Goal: Task Accomplishment & Management: Manage account settings

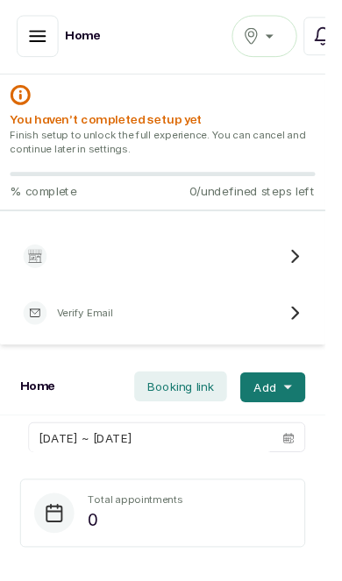
scroll to position [2, 0]
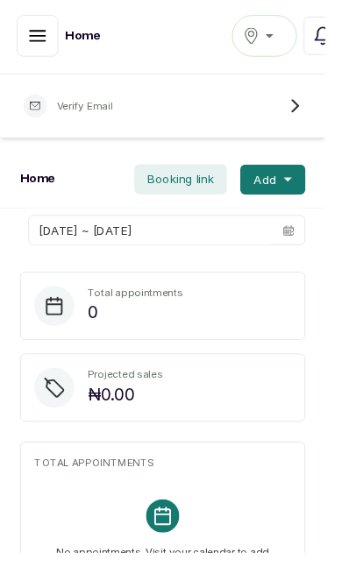
click at [44, 36] on icon "button" at bounding box center [39, 37] width 21 height 21
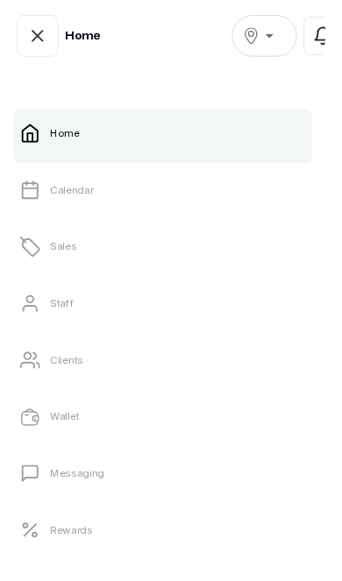
click at [140, 208] on link "Calendar" at bounding box center [171, 199] width 314 height 49
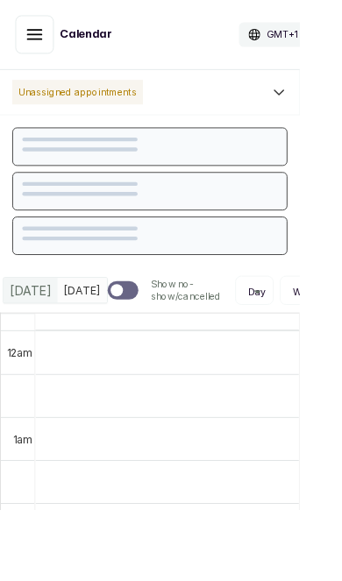
scroll to position [589, 0]
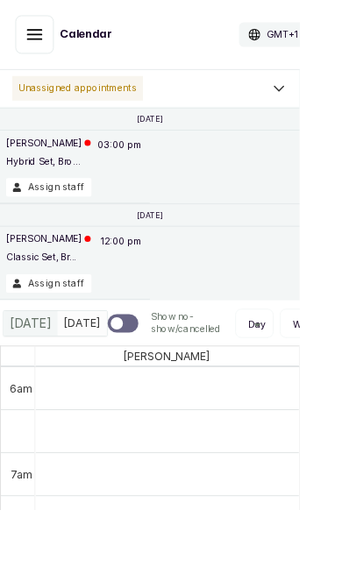
click at [72, 170] on p "Oluwatoyosi Olowookere" at bounding box center [55, 163] width 96 height 14
click at [67, 223] on button "Assign staff" at bounding box center [55, 213] width 97 height 21
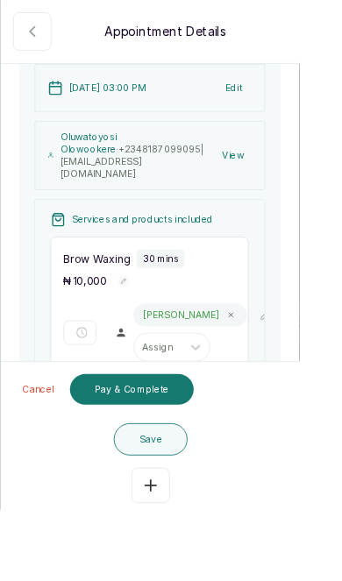
scroll to position [242, 0]
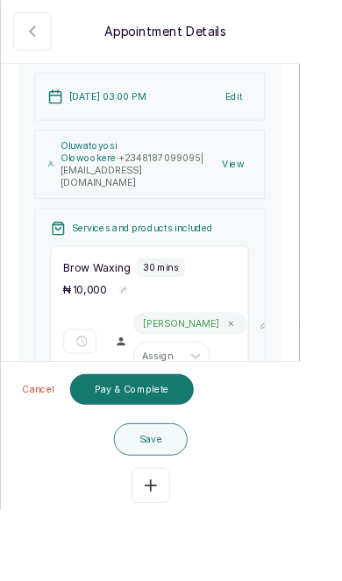
click at [42, 39] on icon "button" at bounding box center [36, 35] width 21 height 21
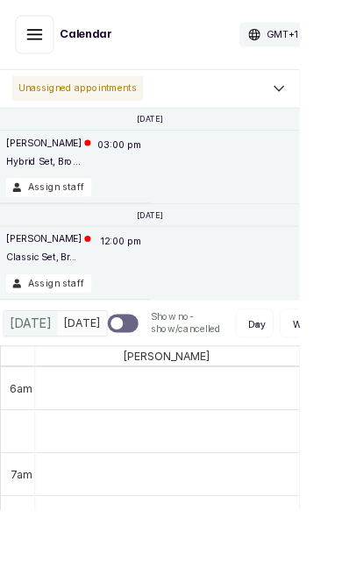
click at [32, 379] on span "Today" at bounding box center [34, 368] width 47 height 21
click at [86, 378] on span "Thu Aug 28, 2025" at bounding box center [94, 368] width 42 height 18
click at [69, 357] on input "text" at bounding box center [77, 371] width 21 height 30
type input "dd/MM/yyyy"
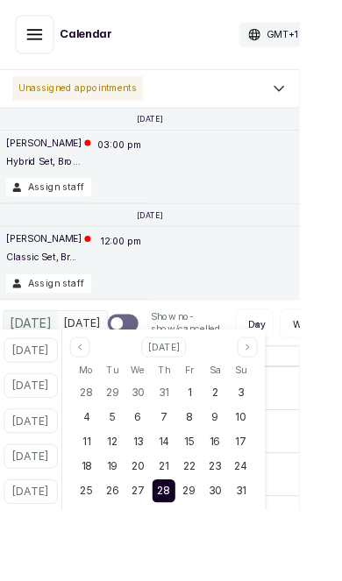
click at [141, 580] on div "2" at bounding box center [128, 588] width 26 height 26
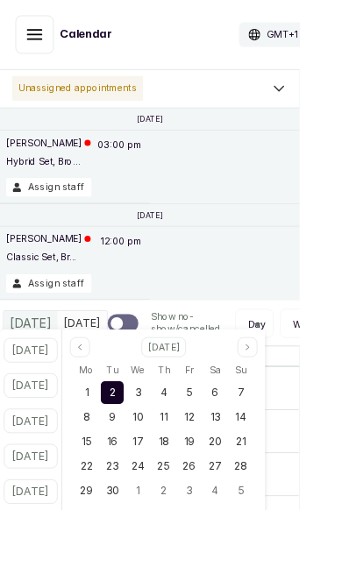
type input "02/09/2025"
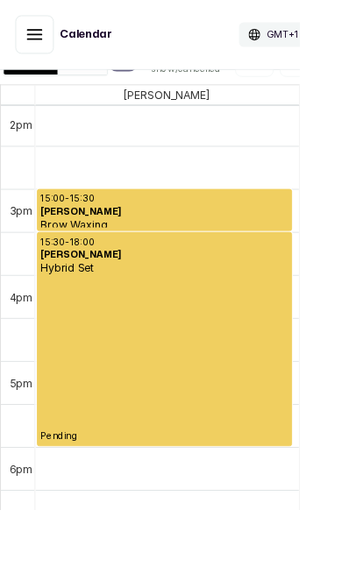
scroll to position [0, 0]
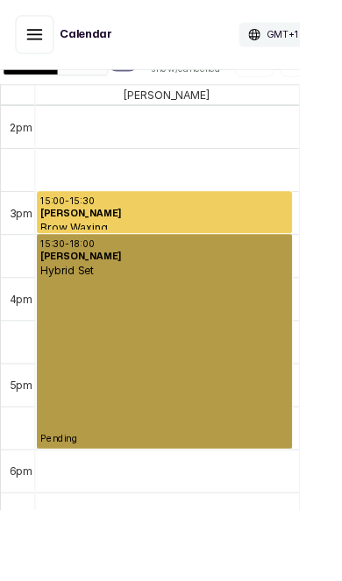
click at [231, 378] on link "15:30 - 18:00 Oluwatoyosi Olowookere Hybrid Set Pending" at bounding box center [187, 389] width 291 height 244
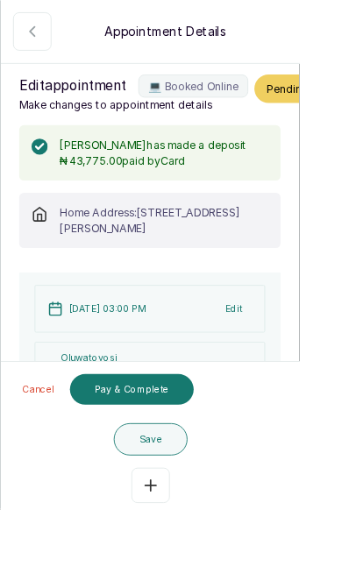
scroll to position [-2, 0]
click at [41, 49] on button "Show no-show/cancelled" at bounding box center [37, 36] width 44 height 44
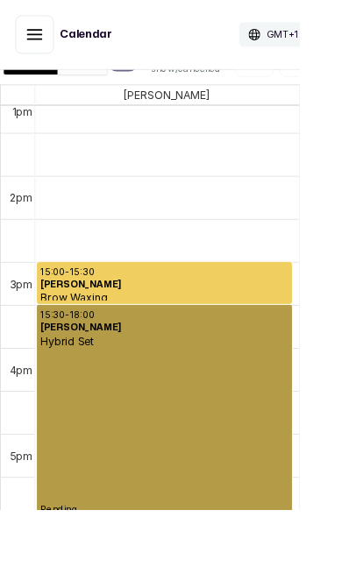
scroll to position [1290, 0]
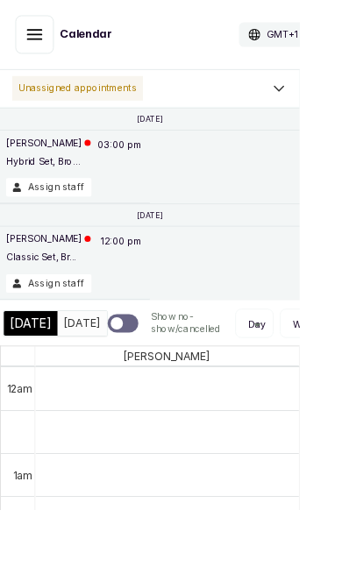
click at [168, 292] on div "Yeside Ogunremi Classic Set, Br... 12:00 pm Assign staff" at bounding box center [85, 299] width 171 height 83
click at [78, 279] on p "Yeside Ogunremi" at bounding box center [55, 272] width 96 height 14
click at [74, 329] on button "Assign staff" at bounding box center [55, 323] width 97 height 21
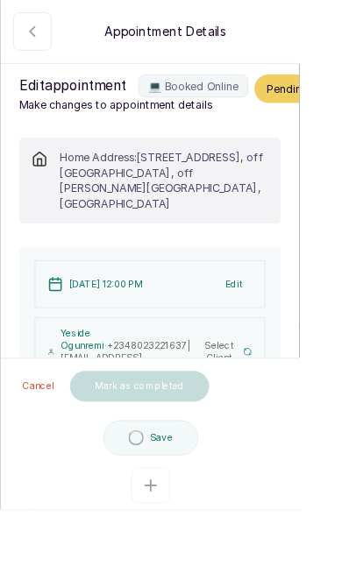
type input "12:00 pm"
type input "1:00 pm"
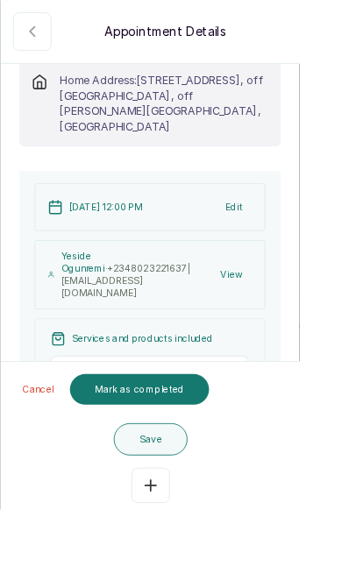
scroll to position [149, 0]
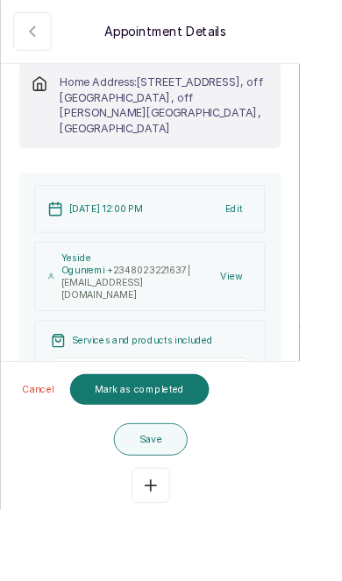
click at [43, 25] on button "Show no-show/cancelled" at bounding box center [37, 36] width 44 height 44
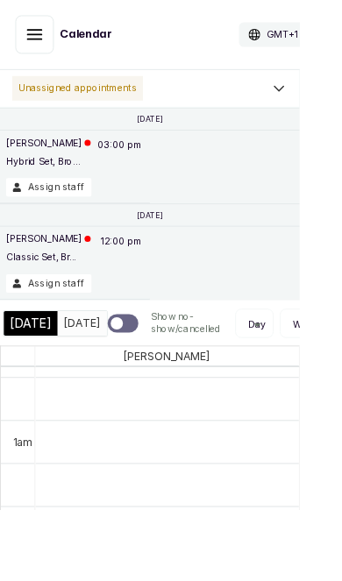
scroll to position [39, 0]
click at [78, 378] on span "Tue Sep 2, 2025" at bounding box center [94, 368] width 42 height 18
click at [73, 378] on span "Tue Sep 2, 2025" at bounding box center [94, 368] width 42 height 18
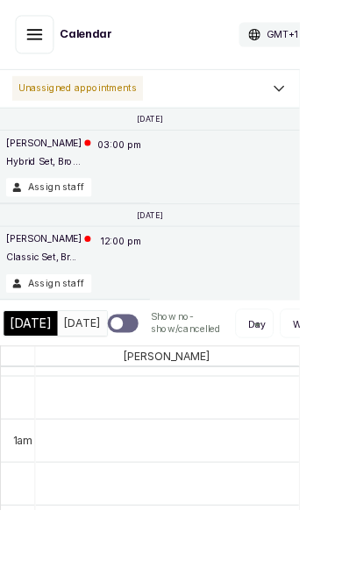
click at [35, 379] on span "Today" at bounding box center [34, 368] width 47 height 21
click at [81, 378] on span "Thu Aug 28, 2025" at bounding box center [94, 368] width 42 height 18
click at [80, 378] on span "Thu Aug 28, 2025" at bounding box center [94, 368] width 42 height 18
click at [54, 383] on div "Today" at bounding box center [34, 369] width 61 height 28
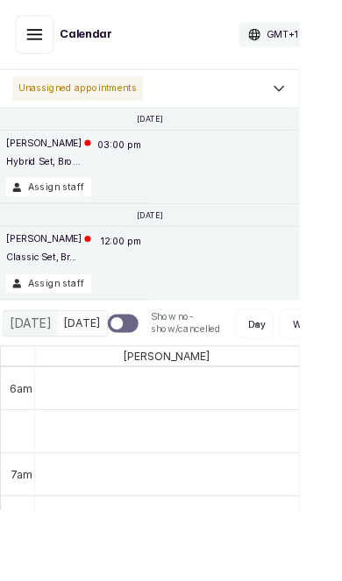
click at [23, 379] on span "Today" at bounding box center [34, 368] width 47 height 21
click at [32, 383] on div "Today" at bounding box center [34, 369] width 61 height 28
click at [74, 383] on div "Thu Aug 28, 2025 02/09/2025" at bounding box center [94, 369] width 56 height 28
click at [73, 378] on span "Thu Aug 28, 2025" at bounding box center [94, 368] width 42 height 18
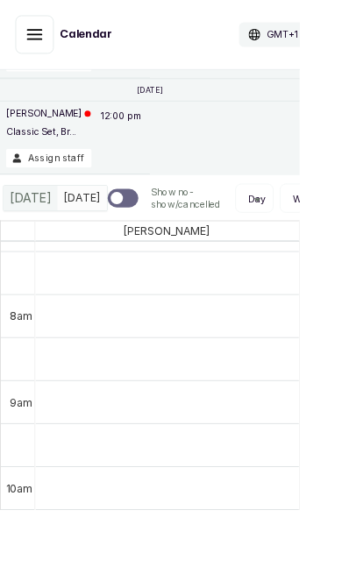
scroll to position [144, 0]
click at [54, 233] on div "Today" at bounding box center [34, 225] width 61 height 28
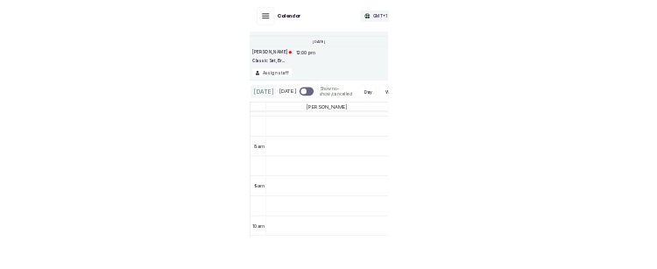
scroll to position [589, 0]
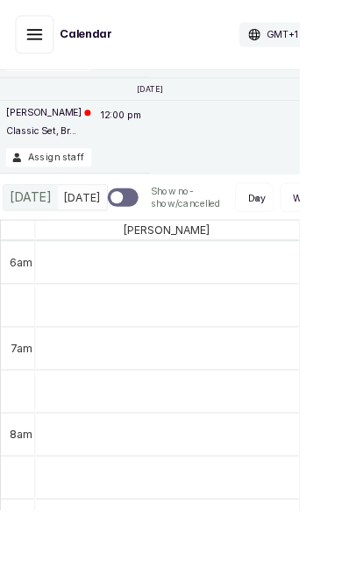
click at [18, 239] on div "Today" at bounding box center [34, 225] width 61 height 28
click at [78, 234] on span "Thu Aug 28, 2025" at bounding box center [94, 224] width 42 height 18
click at [80, 234] on span "Thu Aug 28, 2025" at bounding box center [94, 224] width 42 height 18
click at [81, 234] on span "Thu Aug 28, 2025" at bounding box center [94, 224] width 42 height 18
click at [55, 239] on div "Today" at bounding box center [34, 225] width 61 height 28
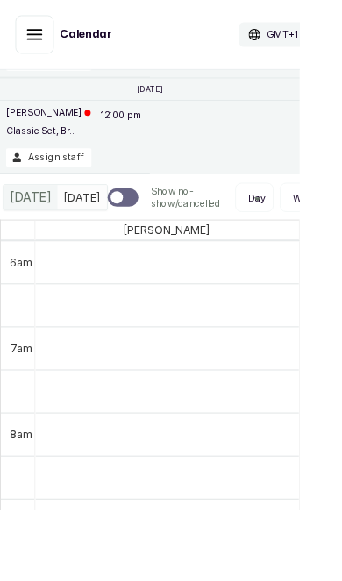
click at [66, 239] on div "Thu Aug 28, 2025 02/09/2025" at bounding box center [94, 225] width 56 height 28
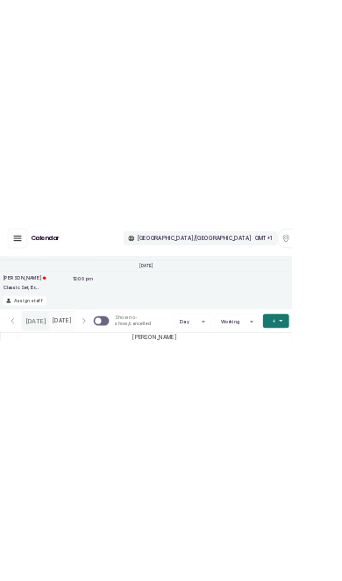
scroll to position [148, 0]
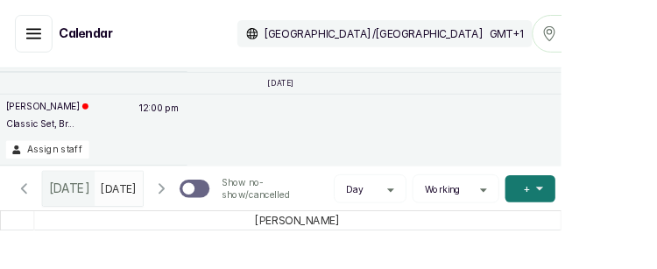
click at [208, 220] on button "Show no-show/cancelled" at bounding box center [189, 221] width 42 height 42
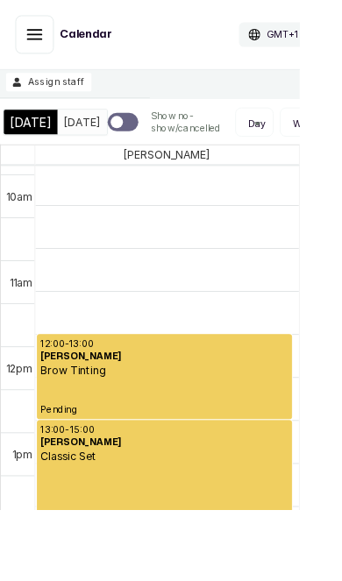
scroll to position [992, 0]
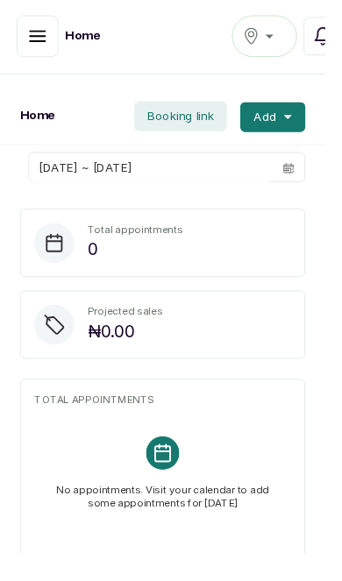
scroll to position [2, 0]
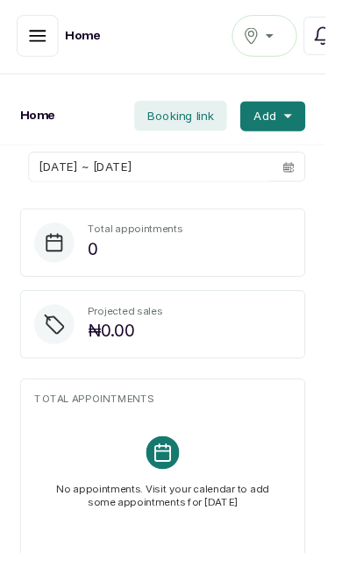
click at [37, 48] on button "button" at bounding box center [40, 38] width 44 height 44
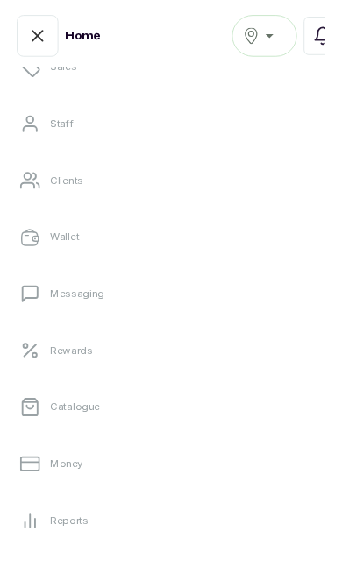
scroll to position [190, 0]
click at [143, 435] on link "Catalogue" at bounding box center [171, 426] width 314 height 49
